Goal: Transaction & Acquisition: Purchase product/service

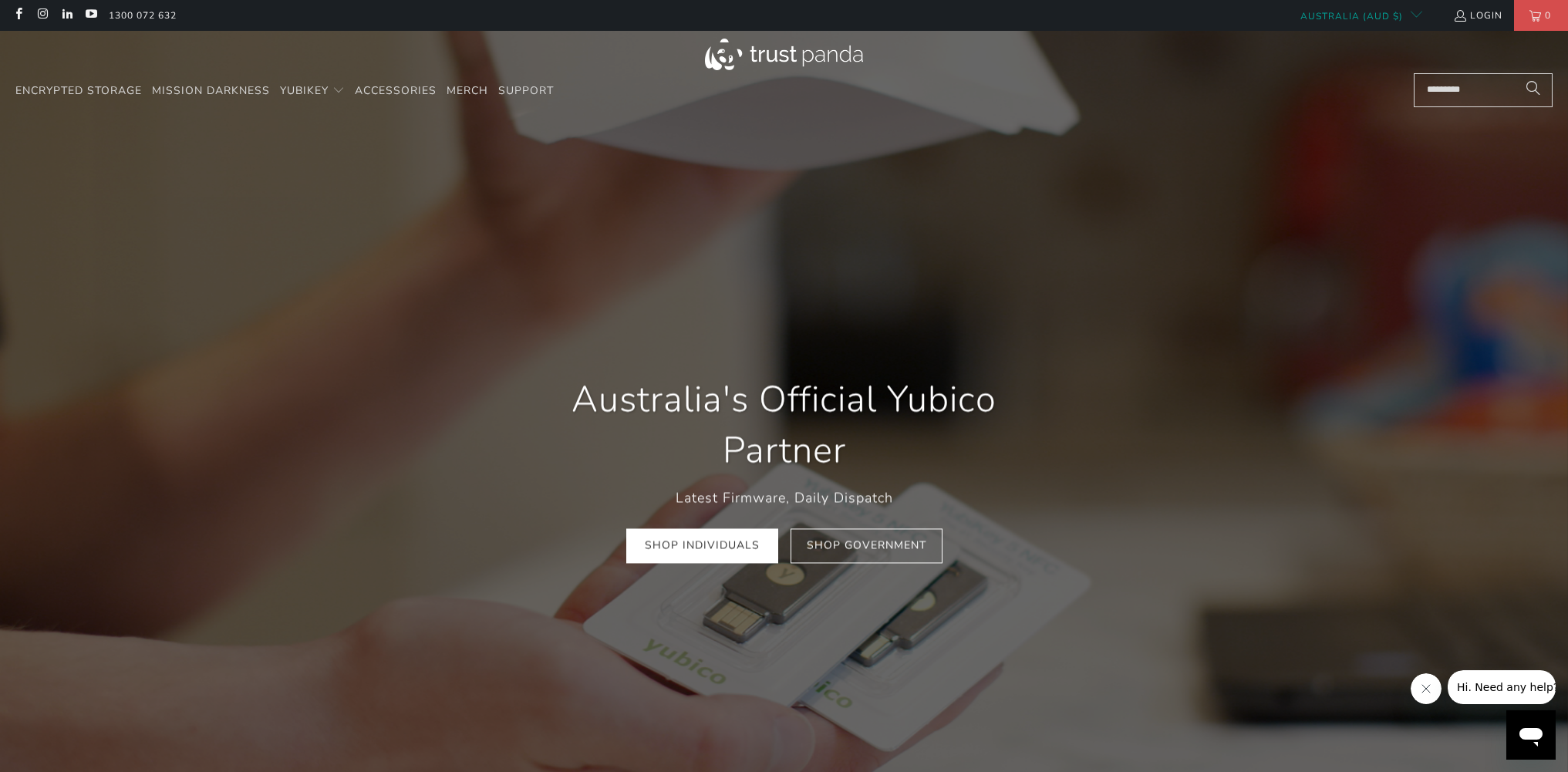
scroll to position [0, 770]
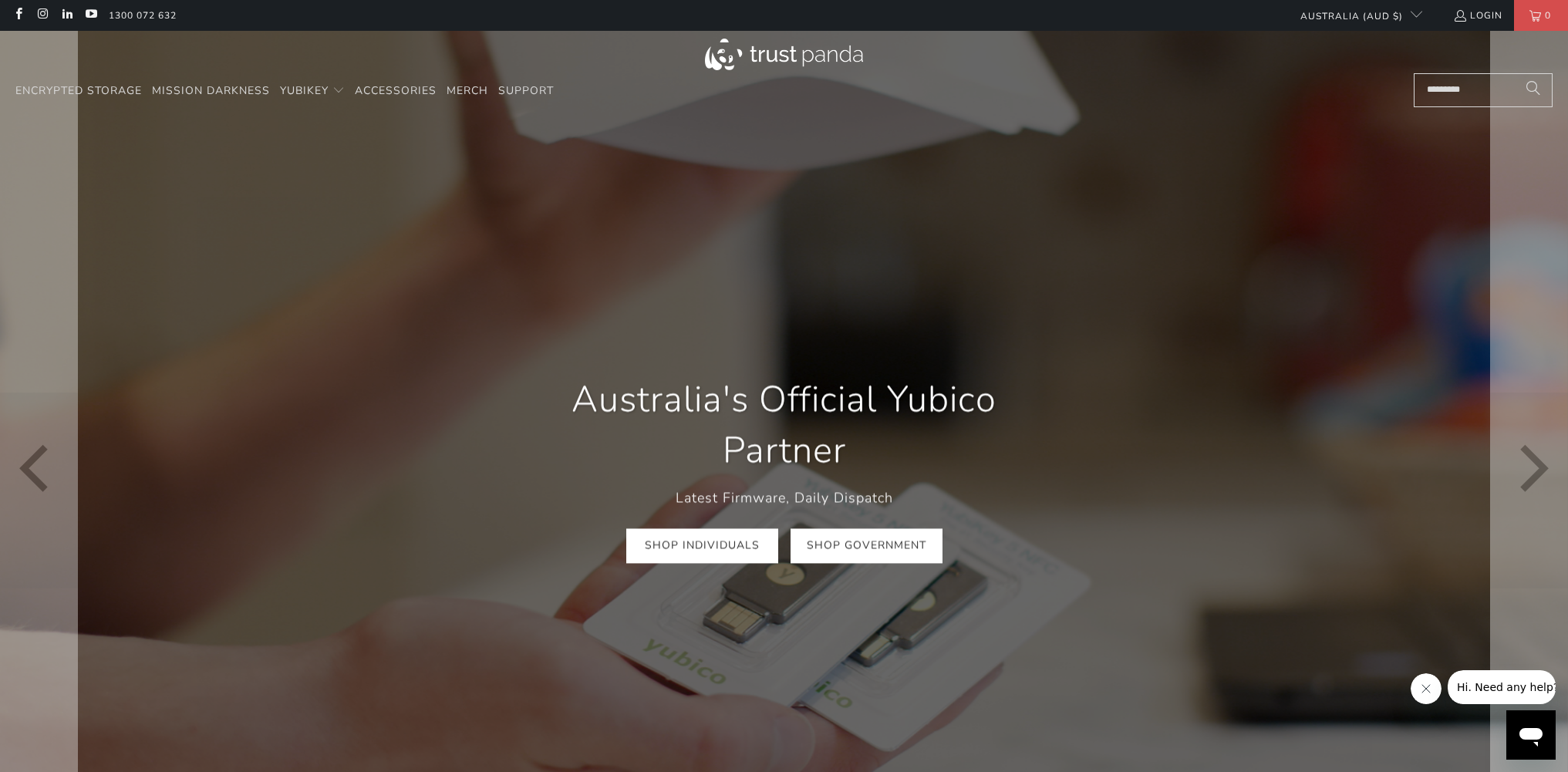
click at [898, 550] on link "Shop Government" at bounding box center [867, 547] width 152 height 35
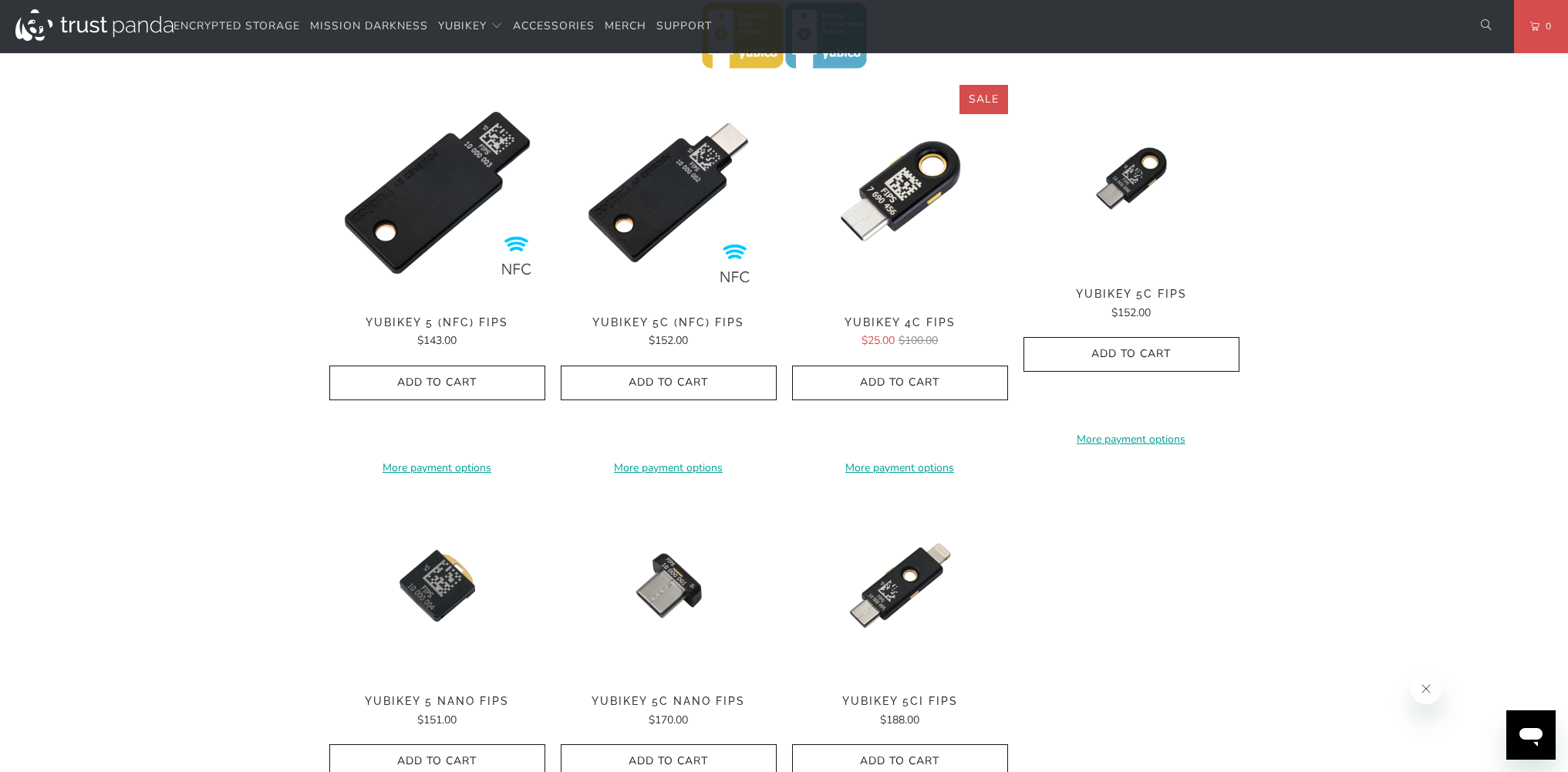
scroll to position [617, 0]
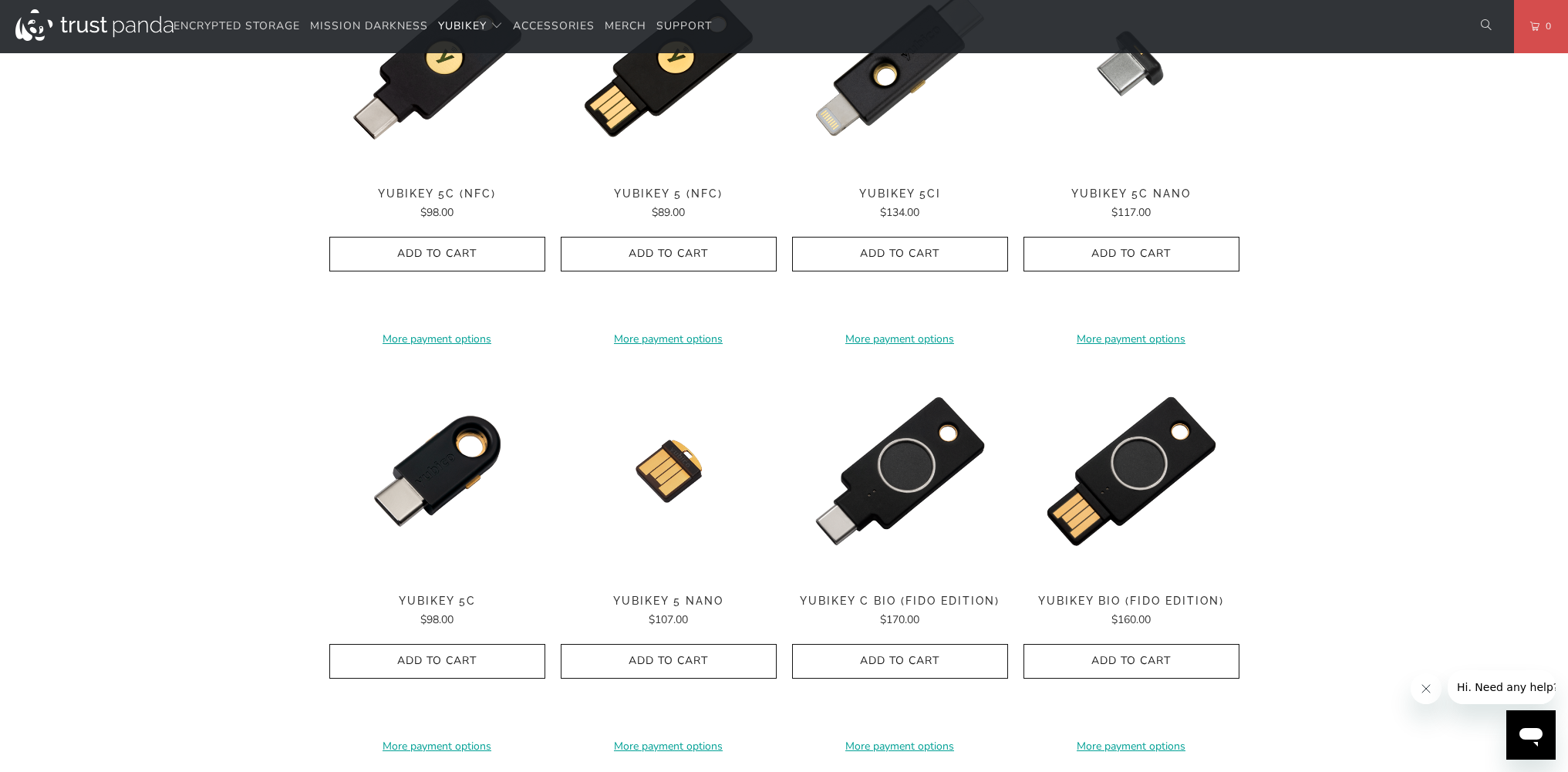
scroll to position [926, 0]
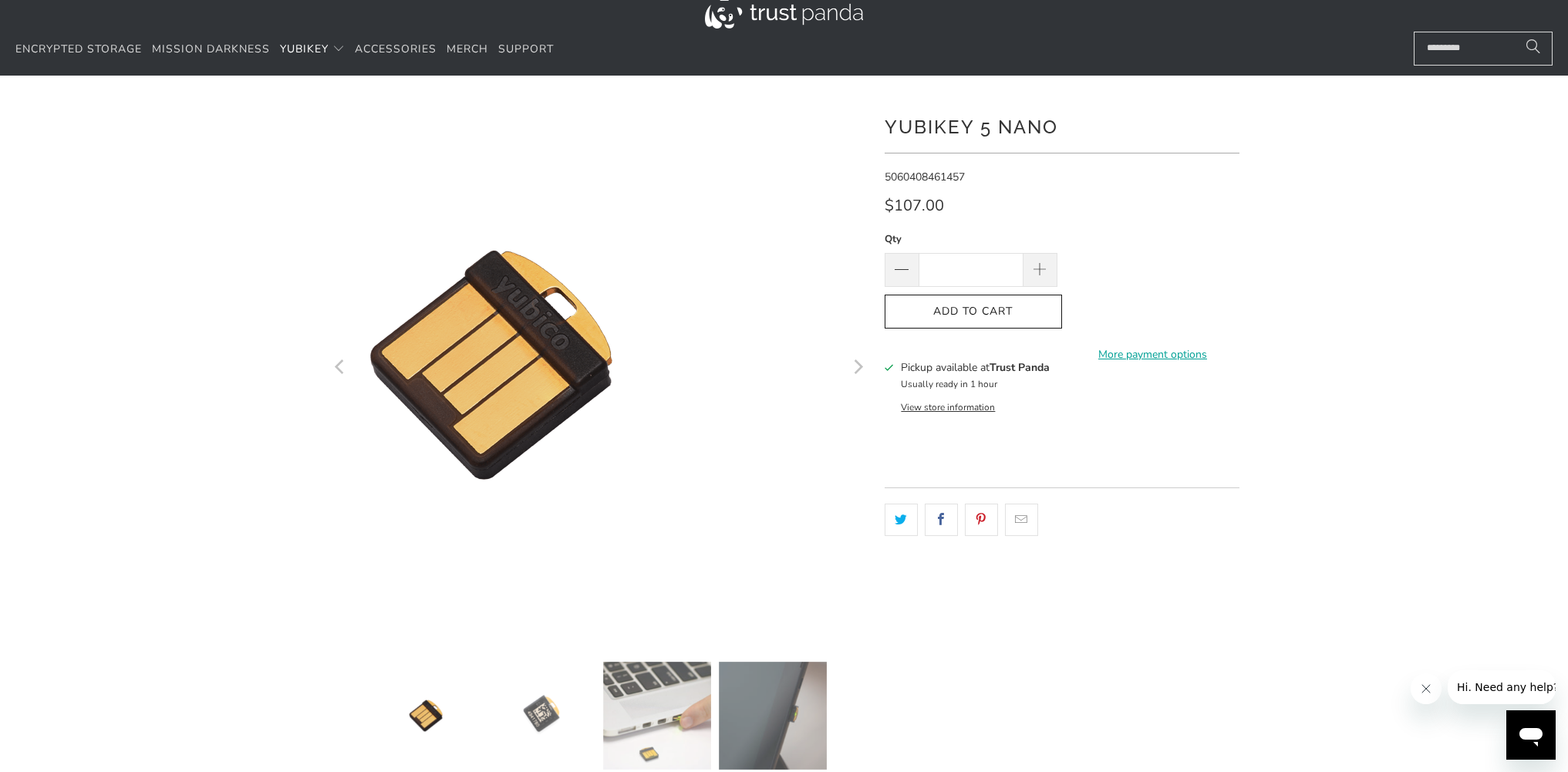
scroll to position [77, 0]
